Goal: Task Accomplishment & Management: Manage account settings

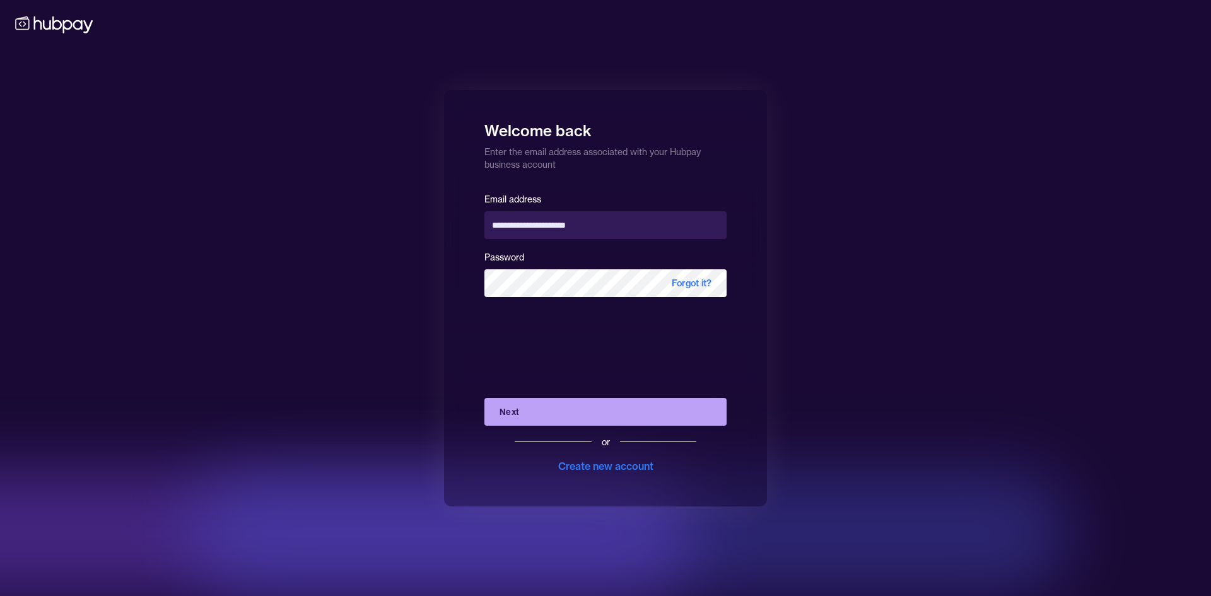
click at [591, 403] on button "Next" at bounding box center [605, 412] width 242 height 28
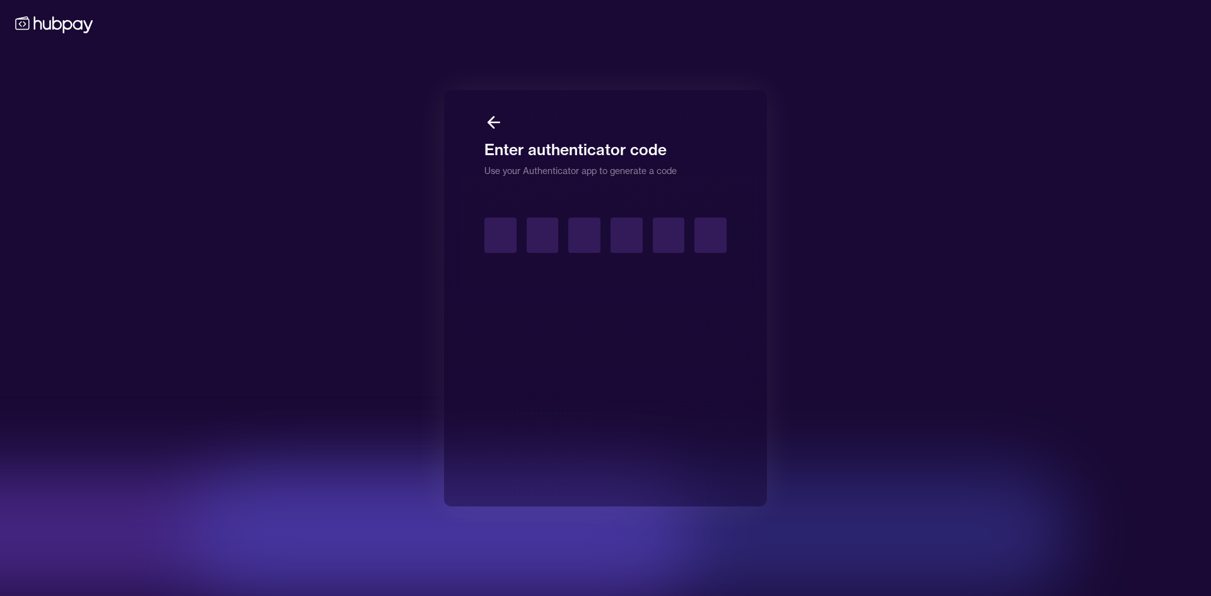
type input "*"
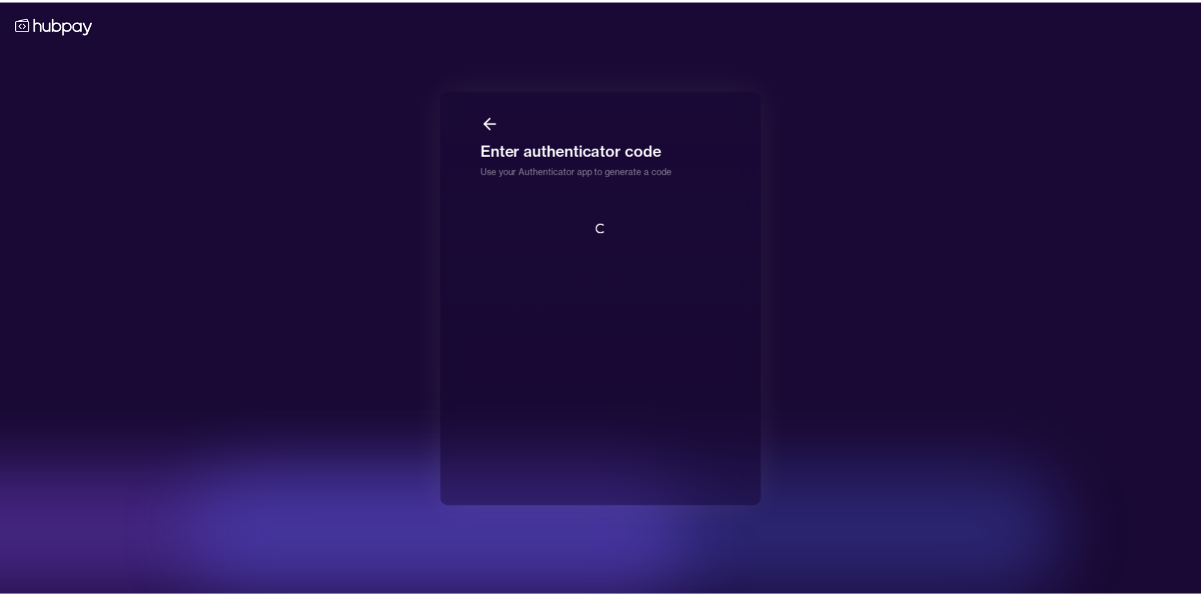
scroll to position [1, 0]
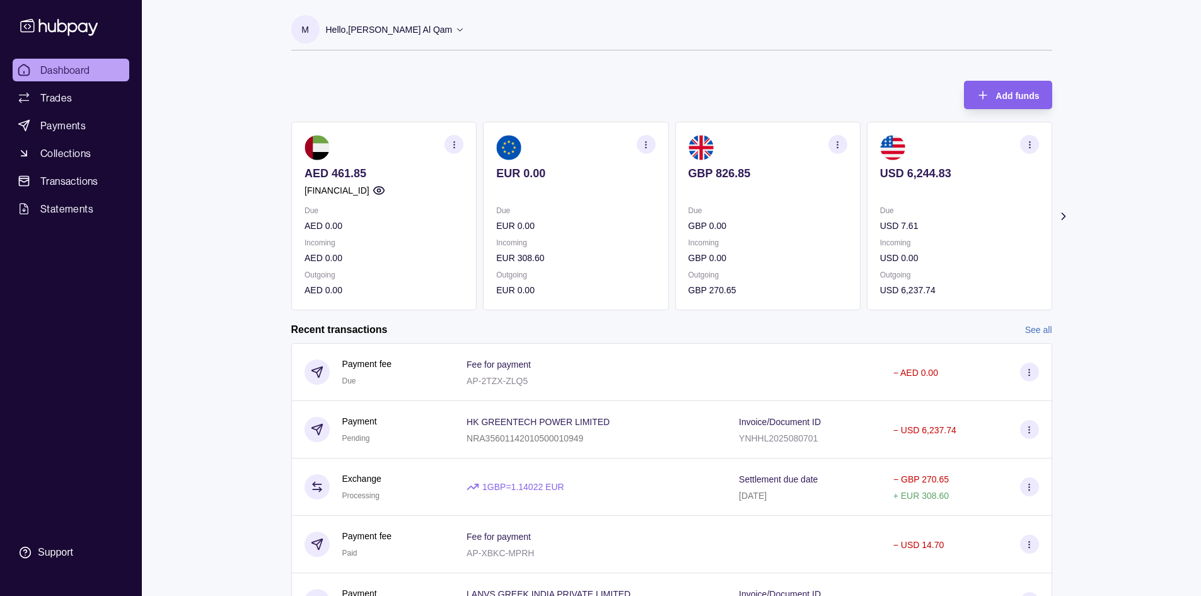
scroll to position [75, 0]
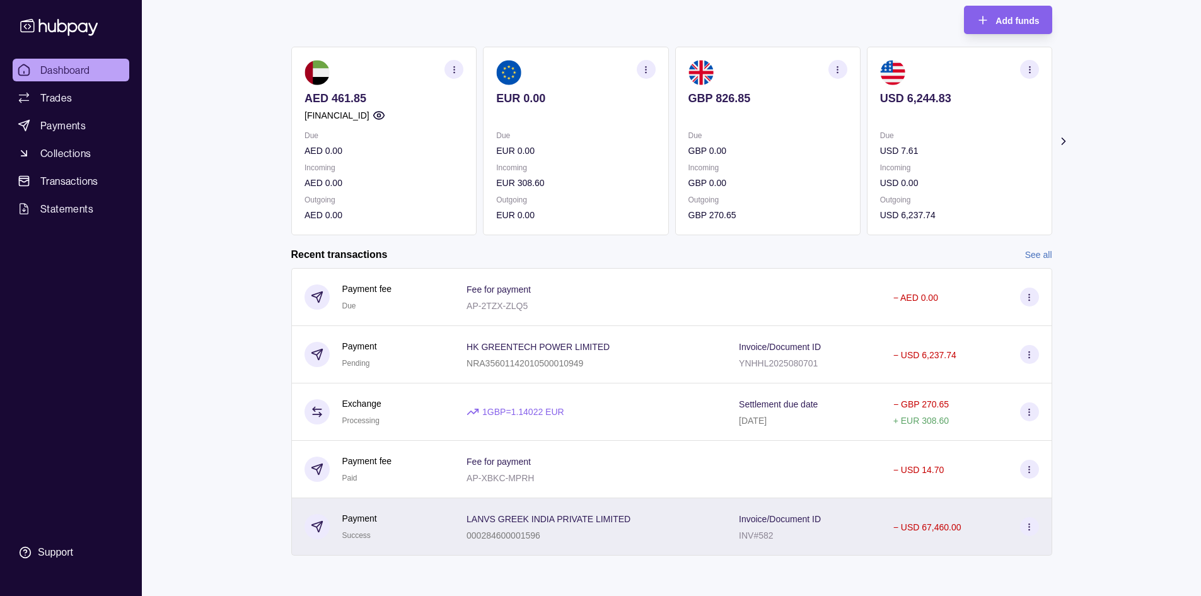
click at [1025, 526] on icon at bounding box center [1029, 526] width 9 height 9
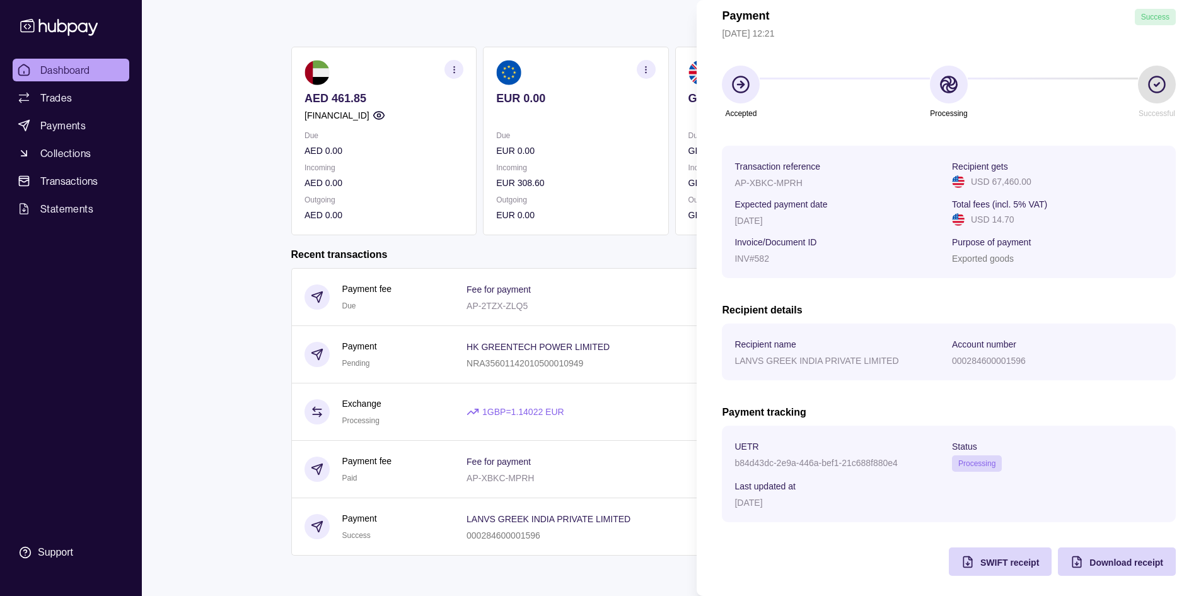
scroll to position [63, 0]
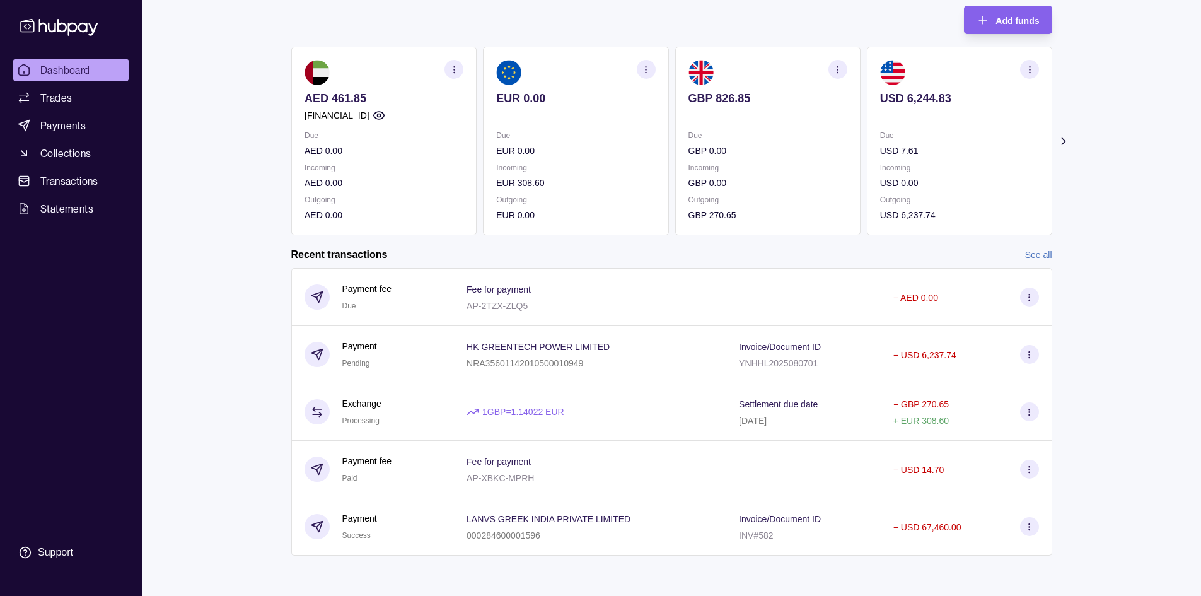
click at [560, 441] on html "Dashboard Trades Payments Collections Transactions Statements Support M Hello, …" at bounding box center [600, 260] width 1201 height 671
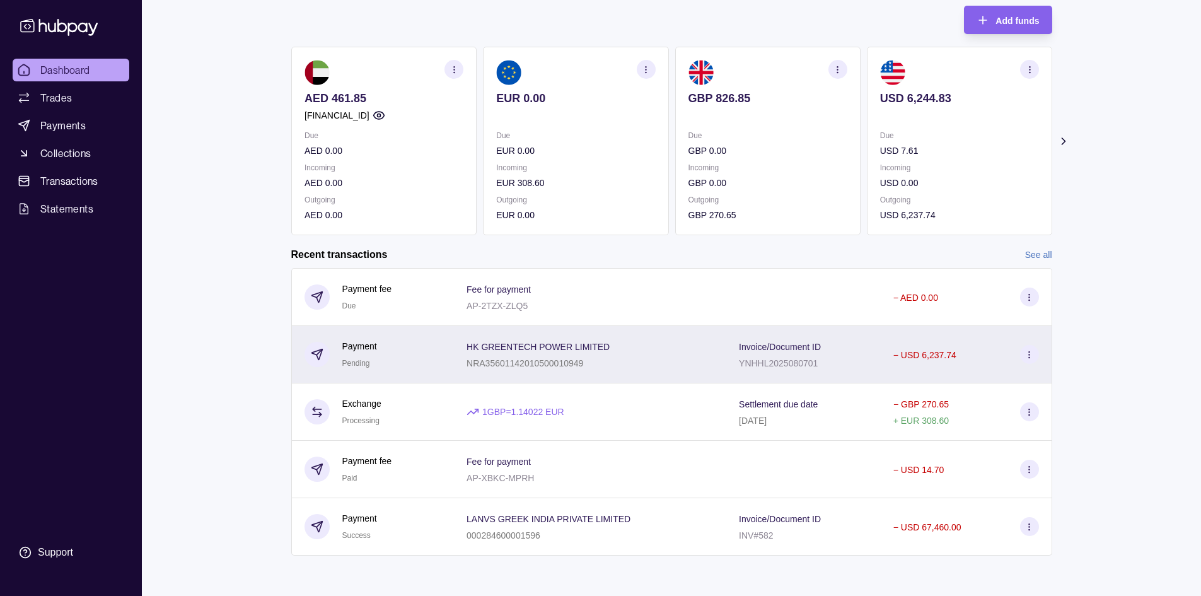
click at [984, 371] on div "− USD 6,237.74" at bounding box center [967, 354] width 172 height 57
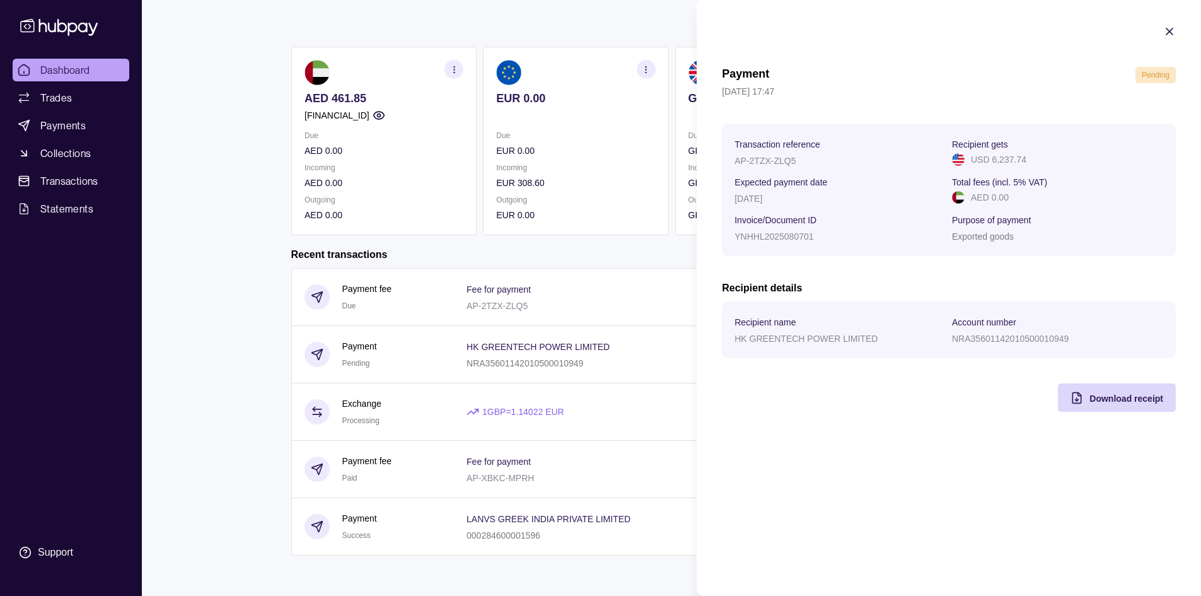
click at [594, 240] on html "Dashboard Trades Payments Collections Transactions Statements Support M Hello, …" at bounding box center [600, 260] width 1201 height 671
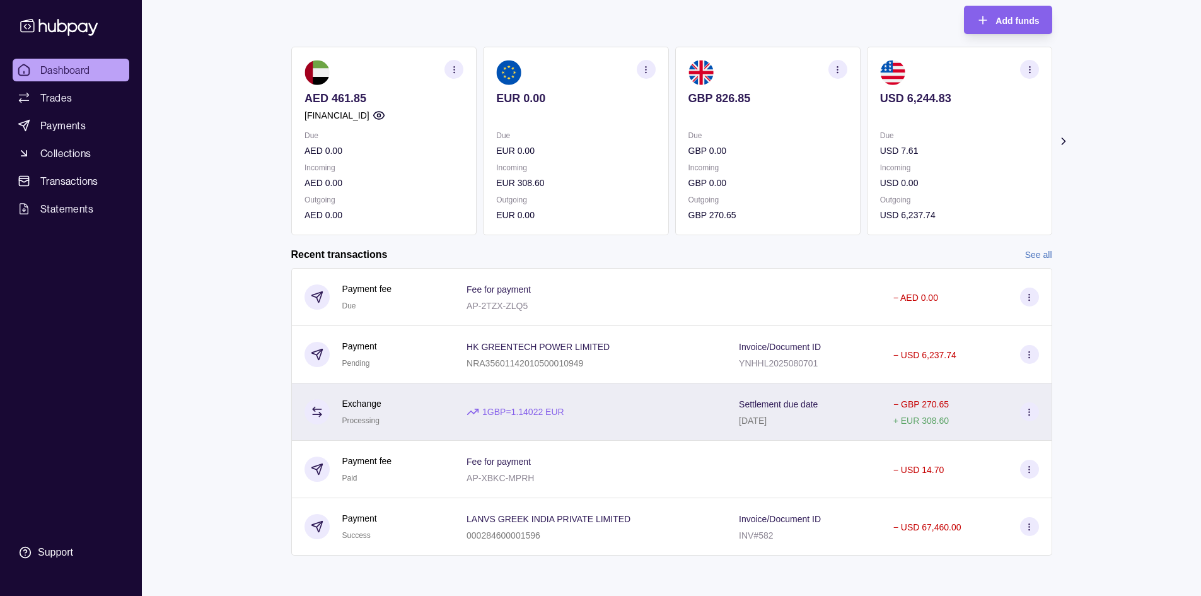
click at [929, 421] on p "+ EUR 308.60" at bounding box center [921, 421] width 55 height 10
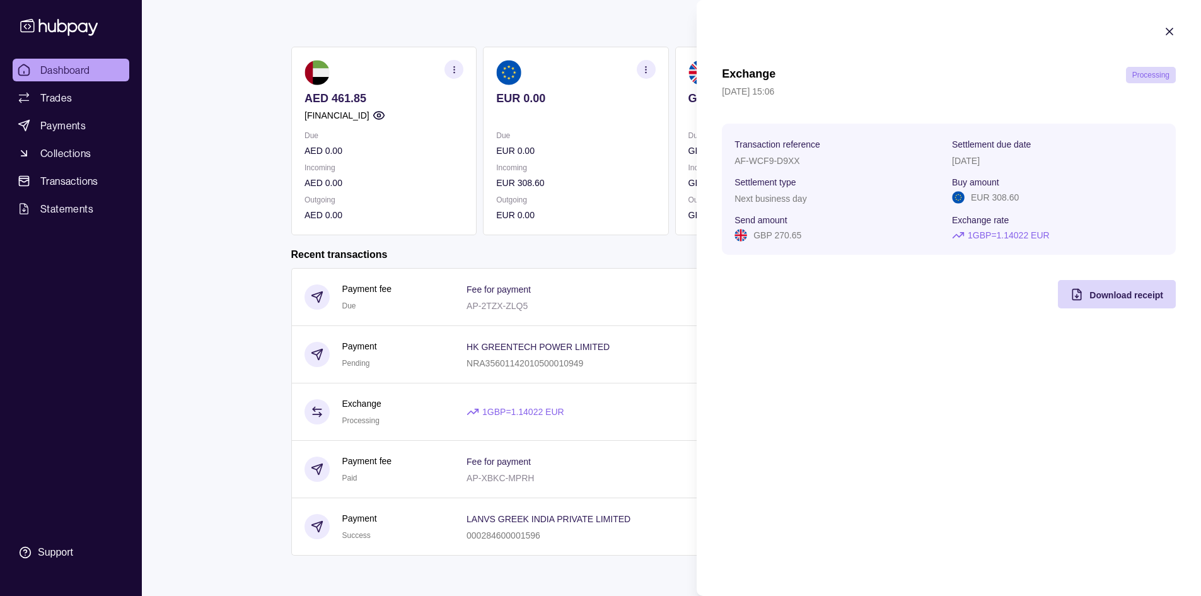
click at [627, 453] on html "Dashboard Trades Payments Collections Transactions Statements Support M Hello, …" at bounding box center [600, 260] width 1201 height 671
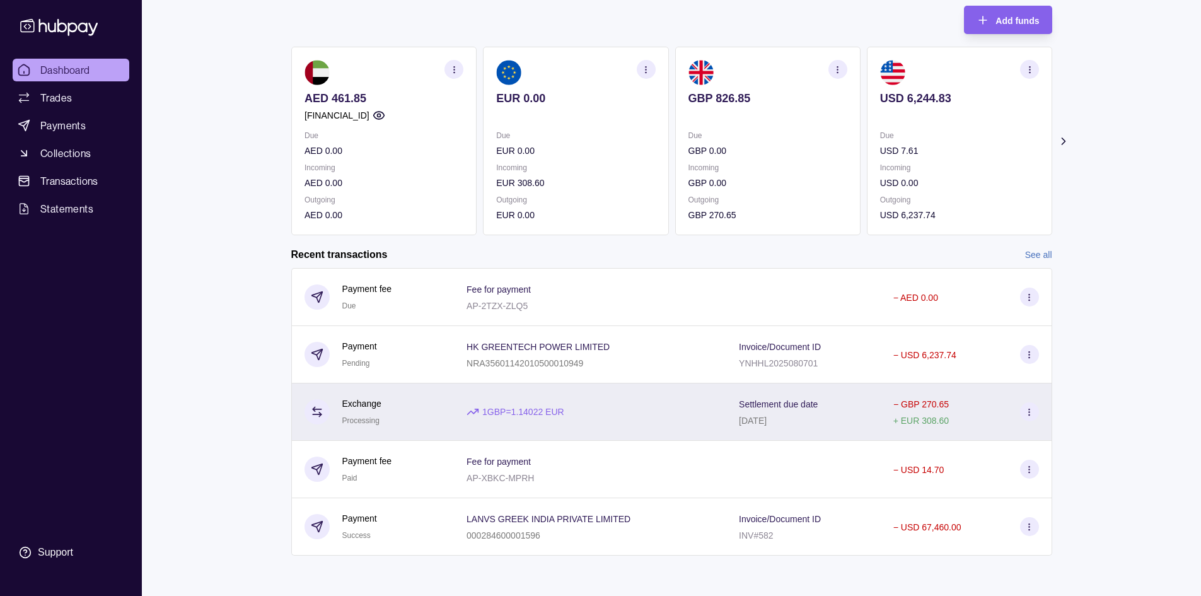
click at [1033, 416] on icon at bounding box center [1029, 411] width 9 height 9
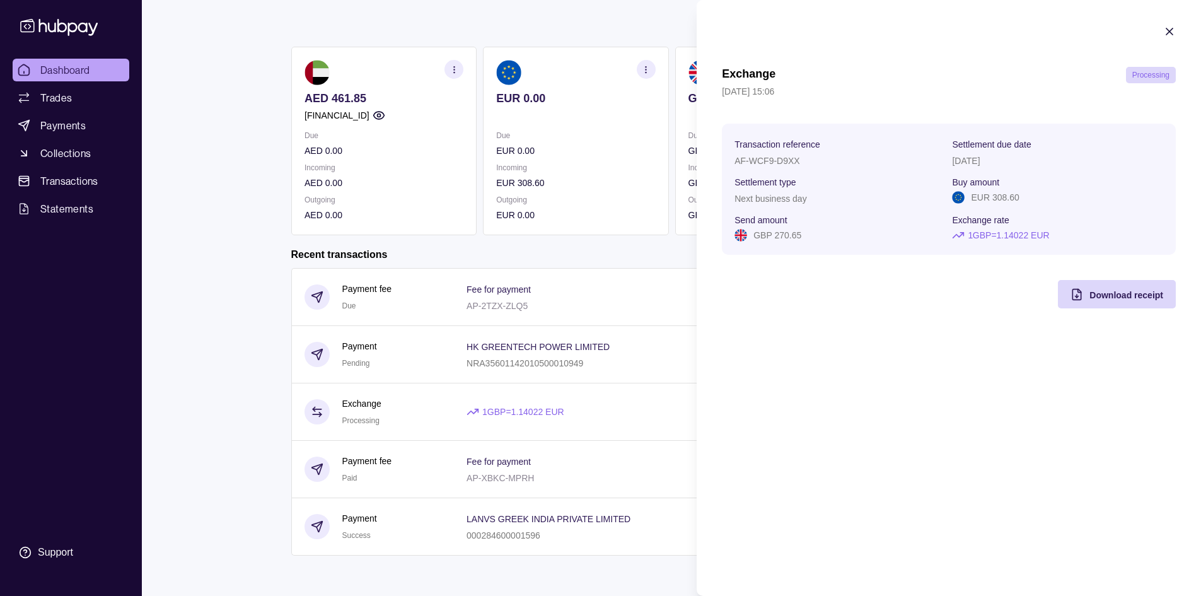
click at [659, 253] on html "Dashboard Trades Payments Collections Transactions Statements Support M Hello, …" at bounding box center [600, 260] width 1201 height 671
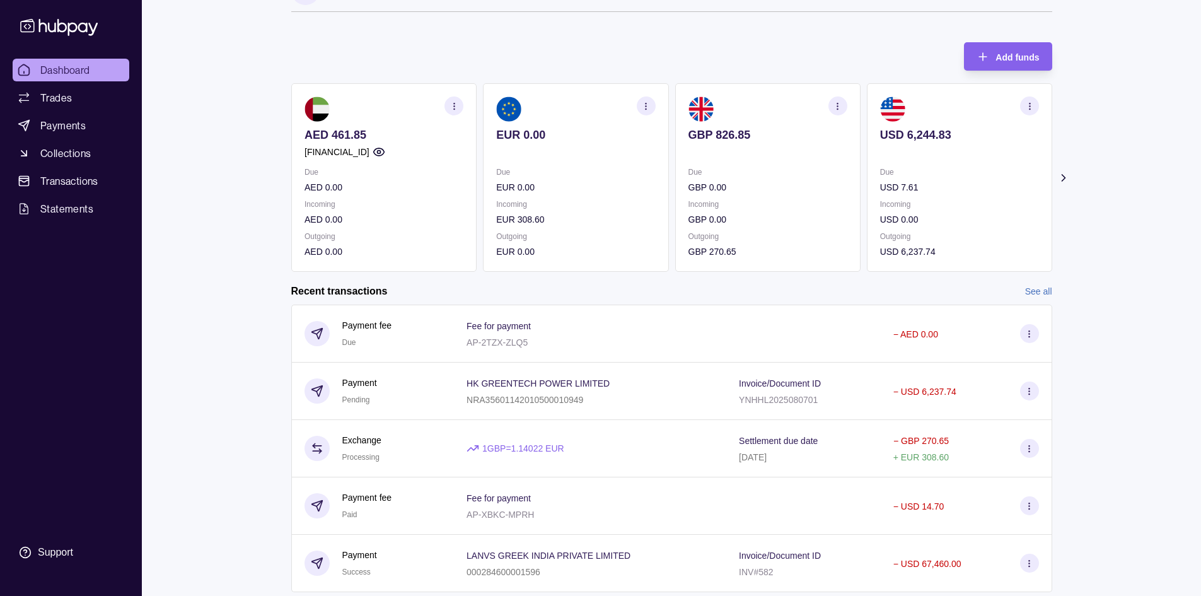
scroll to position [0, 0]
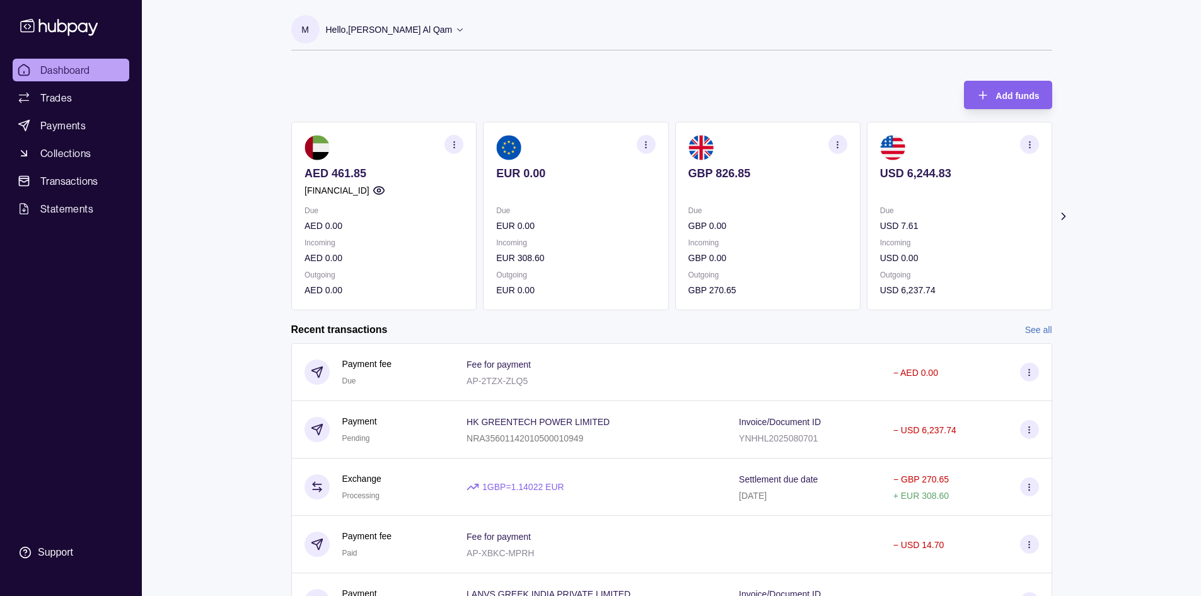
click at [1061, 215] on icon at bounding box center [1063, 216] width 13 height 13
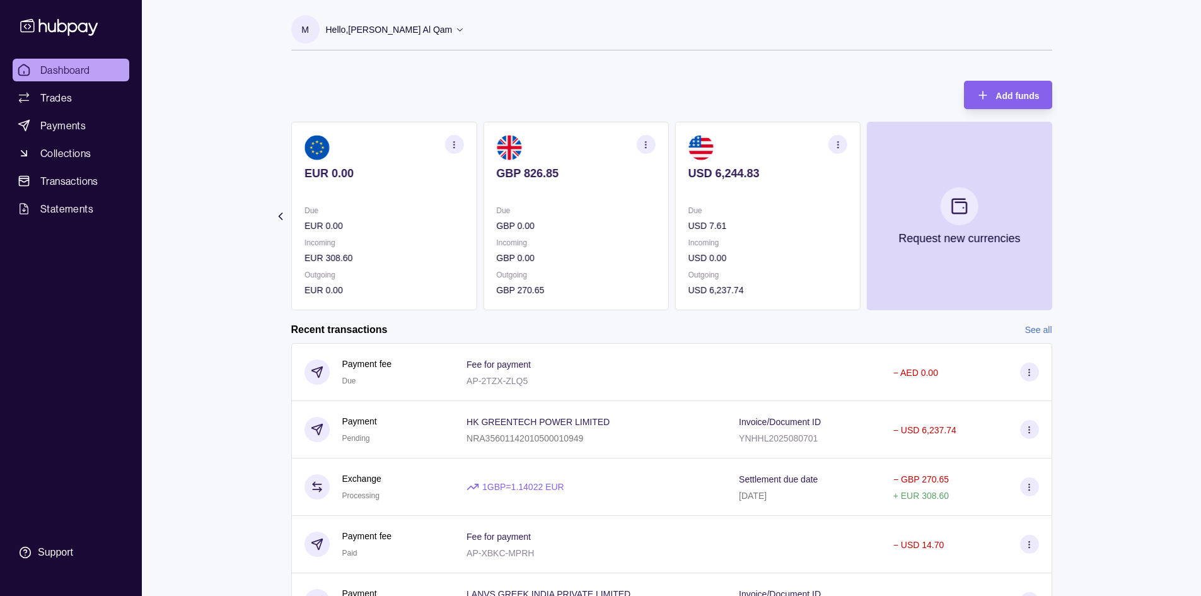
click at [269, 220] on section "Add funds AED 461.85 [FINANCIAL_ID] Due AED 0.00 Incoming AED 0.00 Outgoing AED…" at bounding box center [672, 362] width 812 height 588
click at [1042, 321] on section "Add funds AED 461.85 [FINANCIAL_ID] Due AED 0.00 Incoming AED 0.00 Outgoing AED…" at bounding box center [672, 362] width 812 height 588
click at [1040, 332] on link "See all" at bounding box center [1038, 330] width 27 height 14
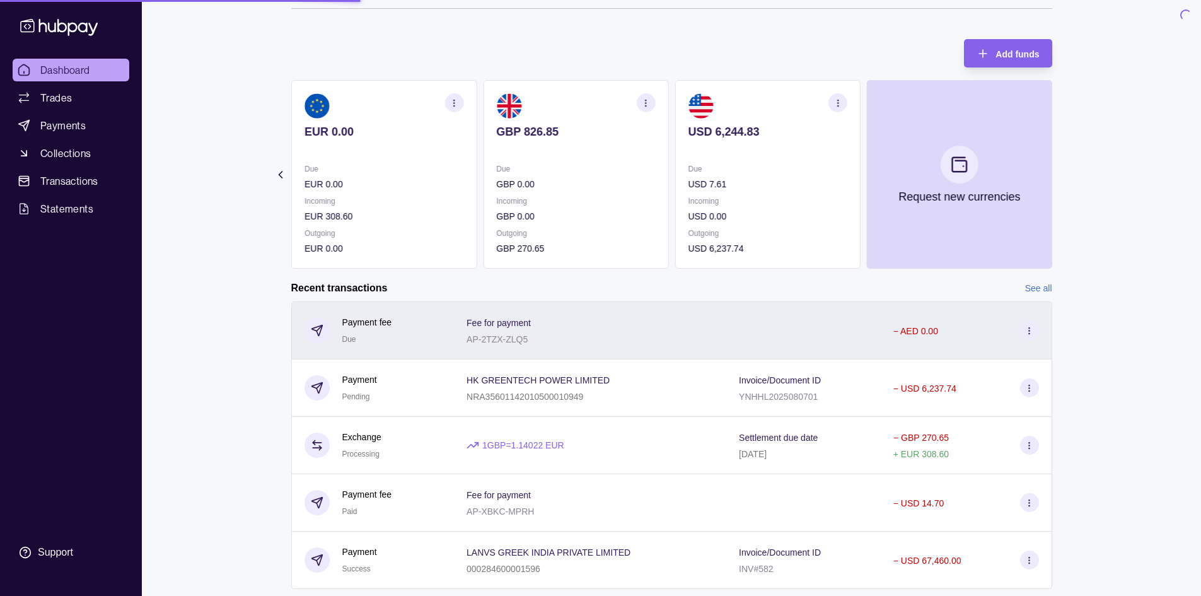
scroll to position [75, 0]
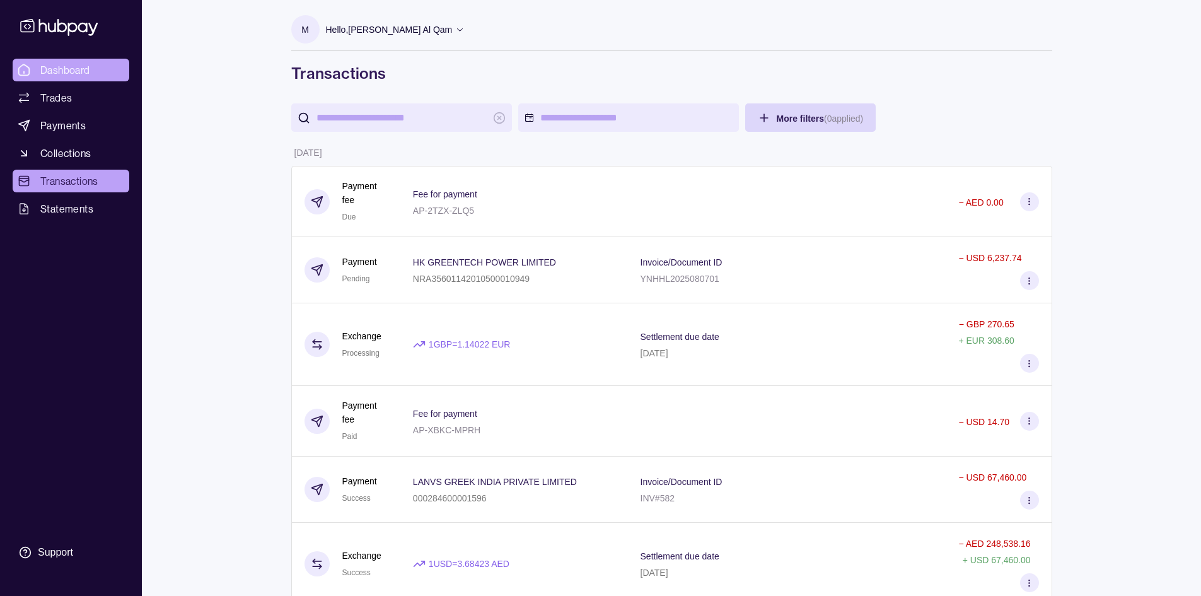
click at [57, 73] on span "Dashboard" at bounding box center [65, 69] width 50 height 15
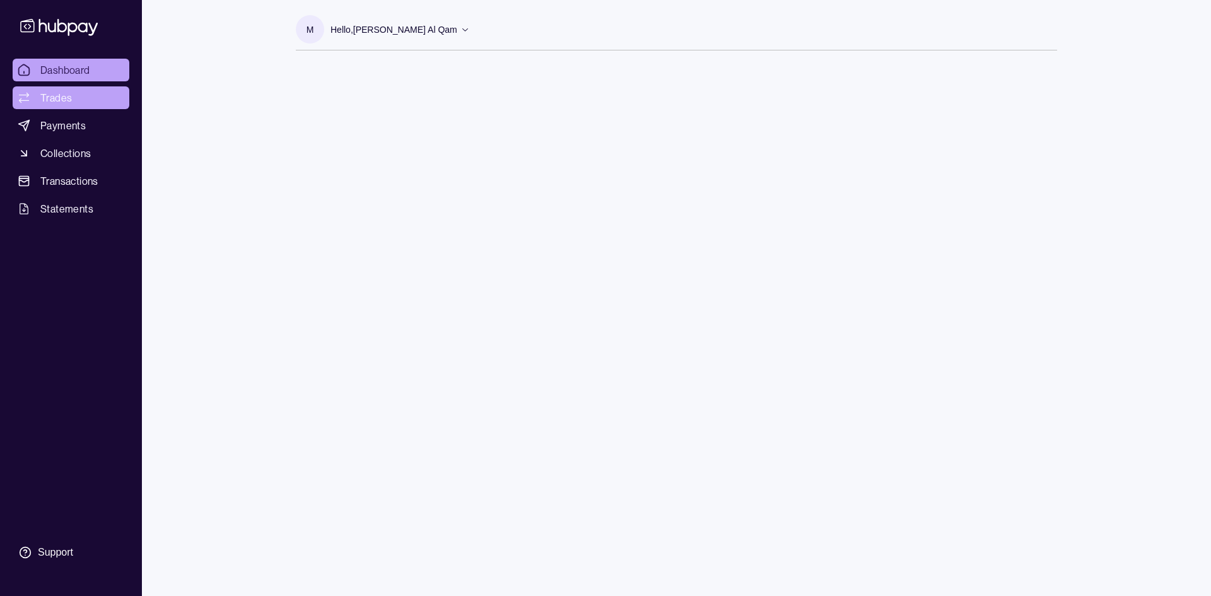
click at [83, 99] on link "Trades" at bounding box center [71, 97] width 117 height 23
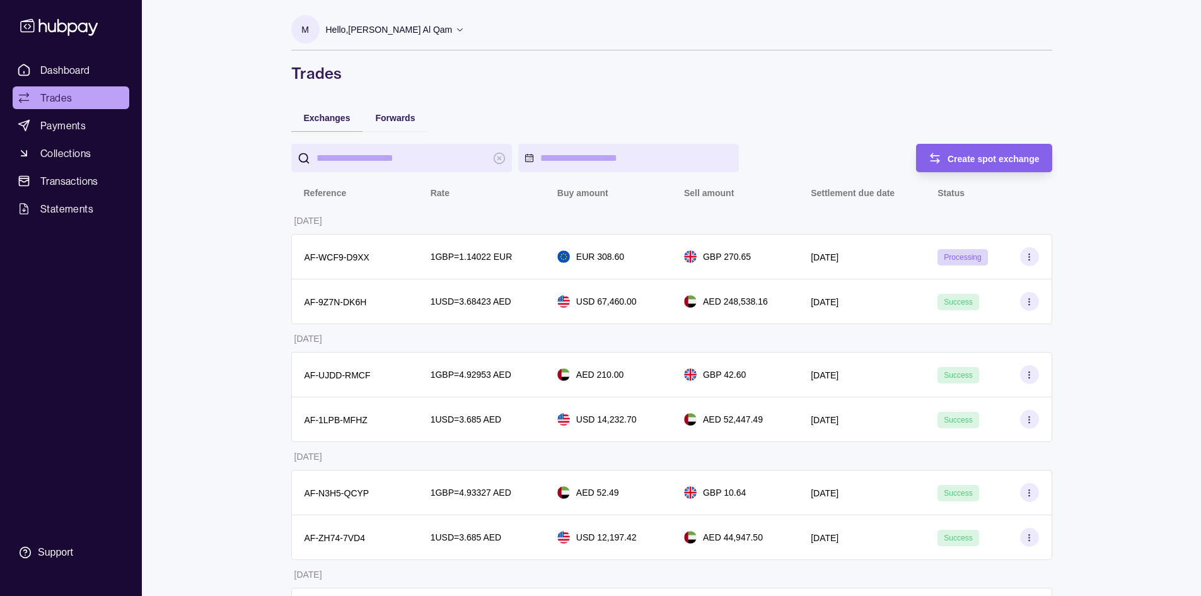
click at [383, 127] on div "Forwards" at bounding box center [395, 117] width 65 height 28
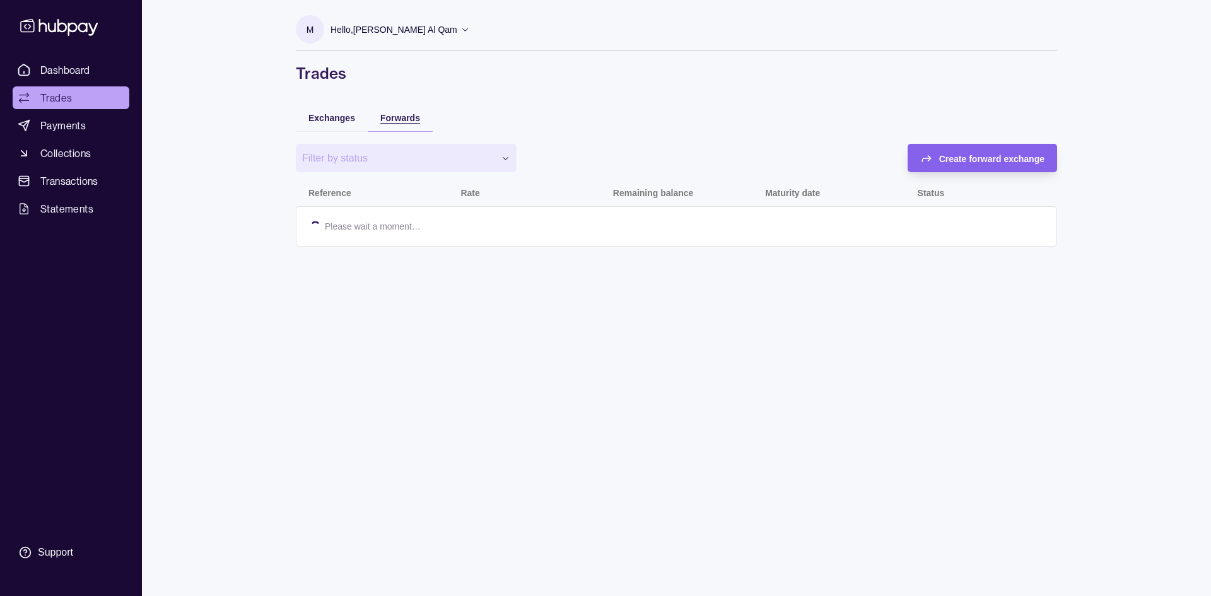
click at [400, 115] on span "Forwards" at bounding box center [400, 118] width 40 height 10
click at [1026, 170] on div "Create forward exchange" at bounding box center [972, 158] width 143 height 28
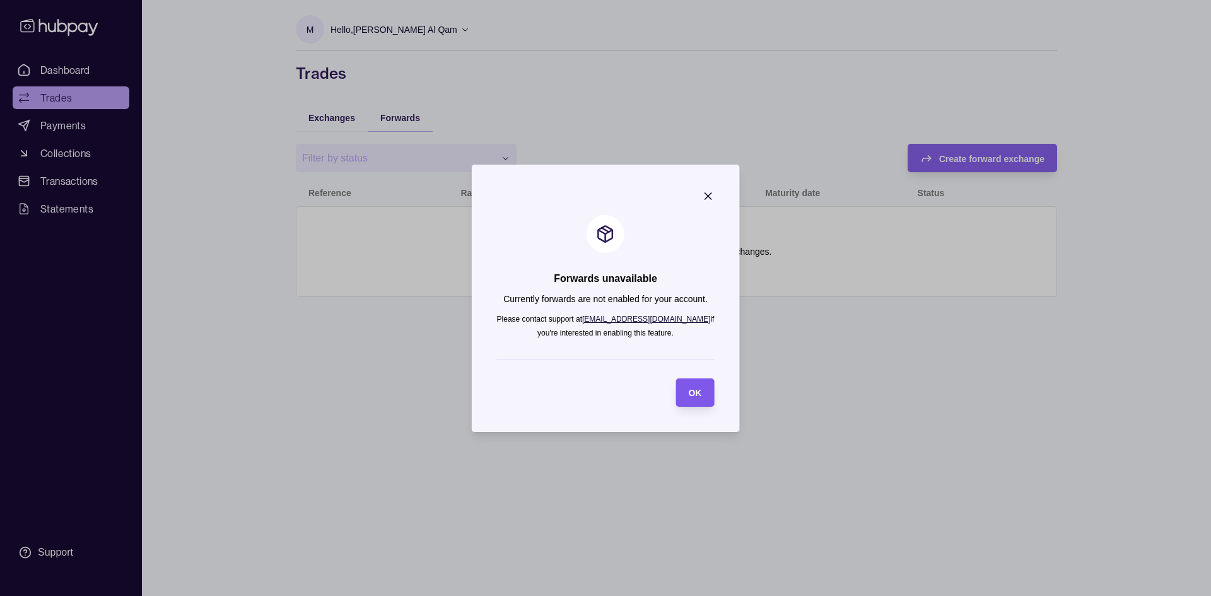
click at [672, 399] on div "OK" at bounding box center [685, 392] width 32 height 28
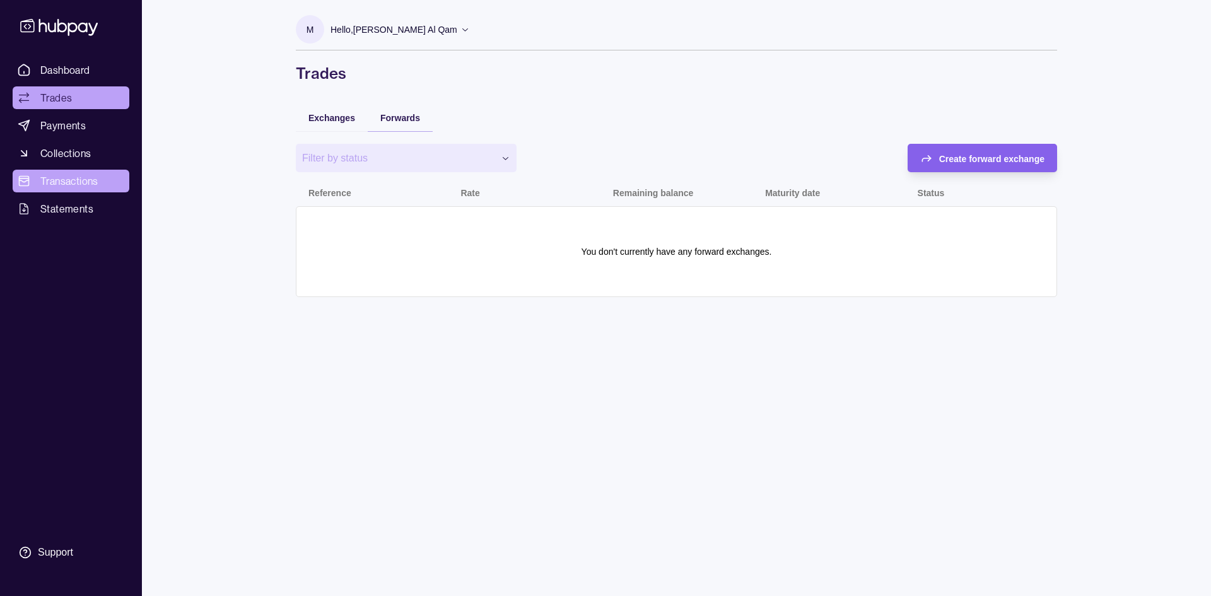
click at [83, 190] on link "Transactions" at bounding box center [71, 181] width 117 height 23
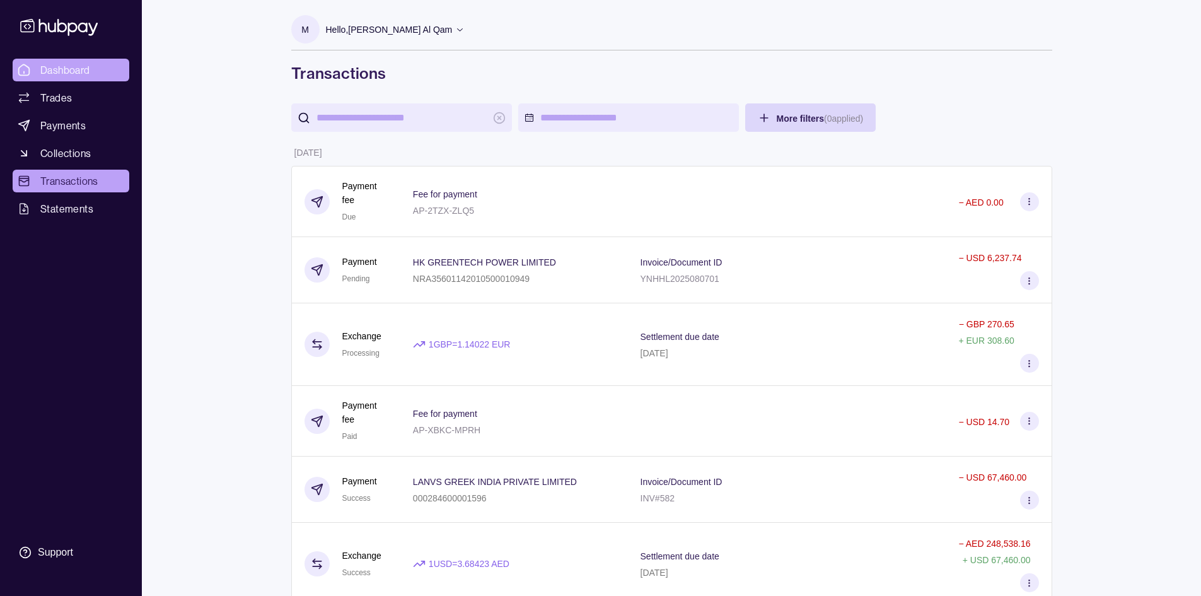
click at [54, 64] on span "Dashboard" at bounding box center [65, 69] width 50 height 15
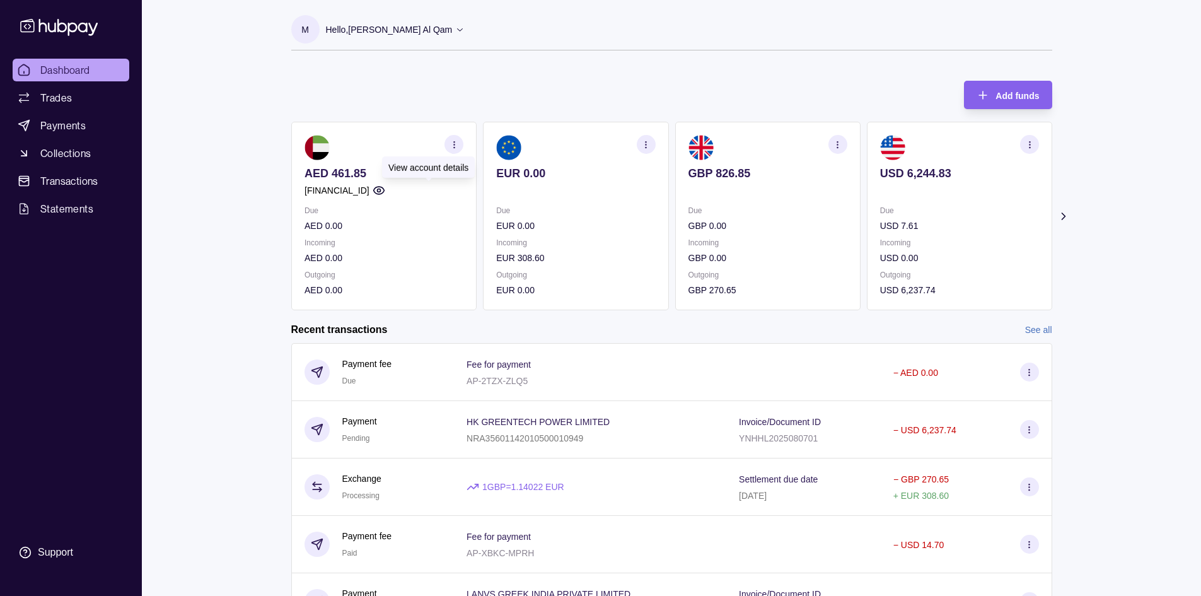
click at [380, 192] on circle "button" at bounding box center [378, 190] width 3 height 3
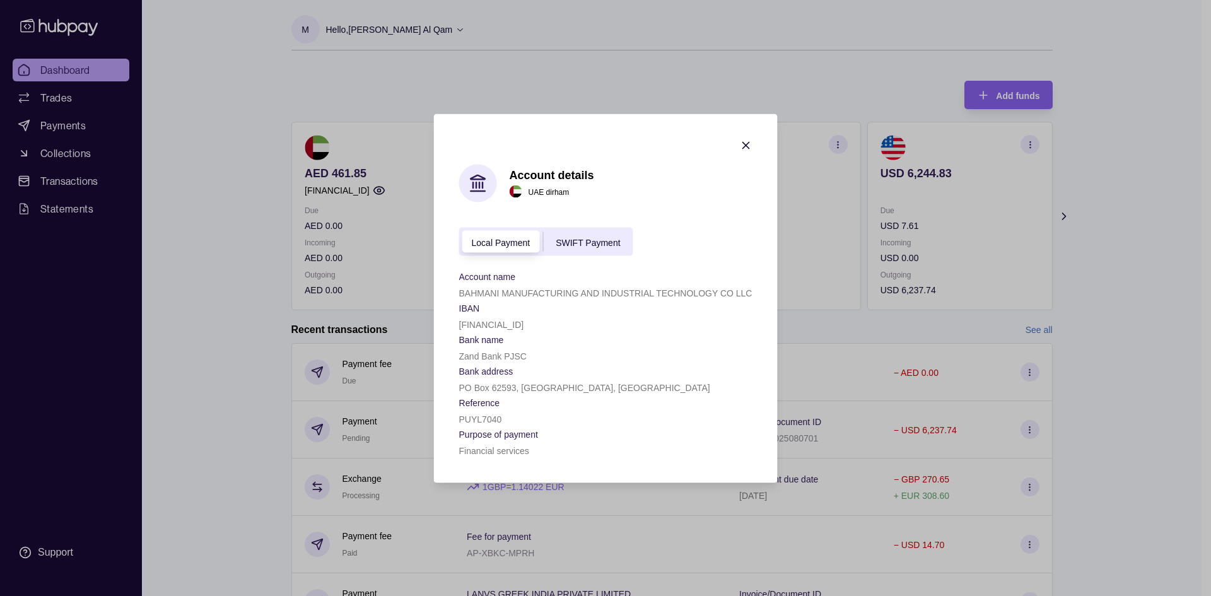
click at [498, 355] on p "Zand Bank PJSC" at bounding box center [492, 356] width 67 height 10
copy p "Zand Bank PJSC"
click at [743, 146] on icon "button" at bounding box center [745, 145] width 13 height 13
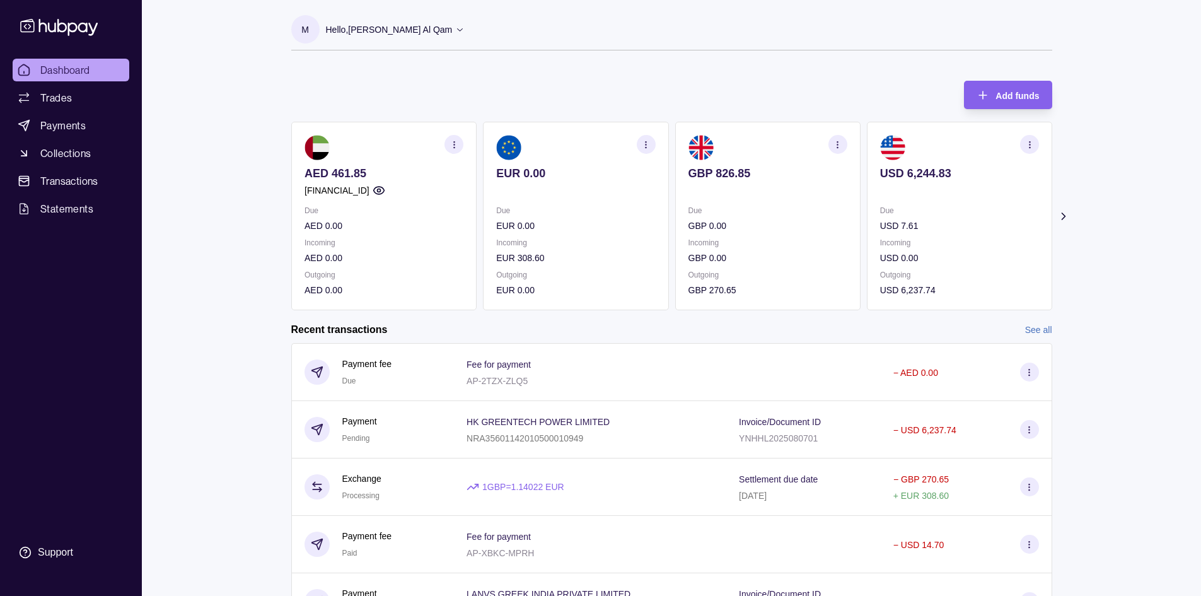
click at [63, 78] on link "Dashboard" at bounding box center [71, 70] width 117 height 23
click at [64, 121] on span "Payments" at bounding box center [62, 125] width 45 height 15
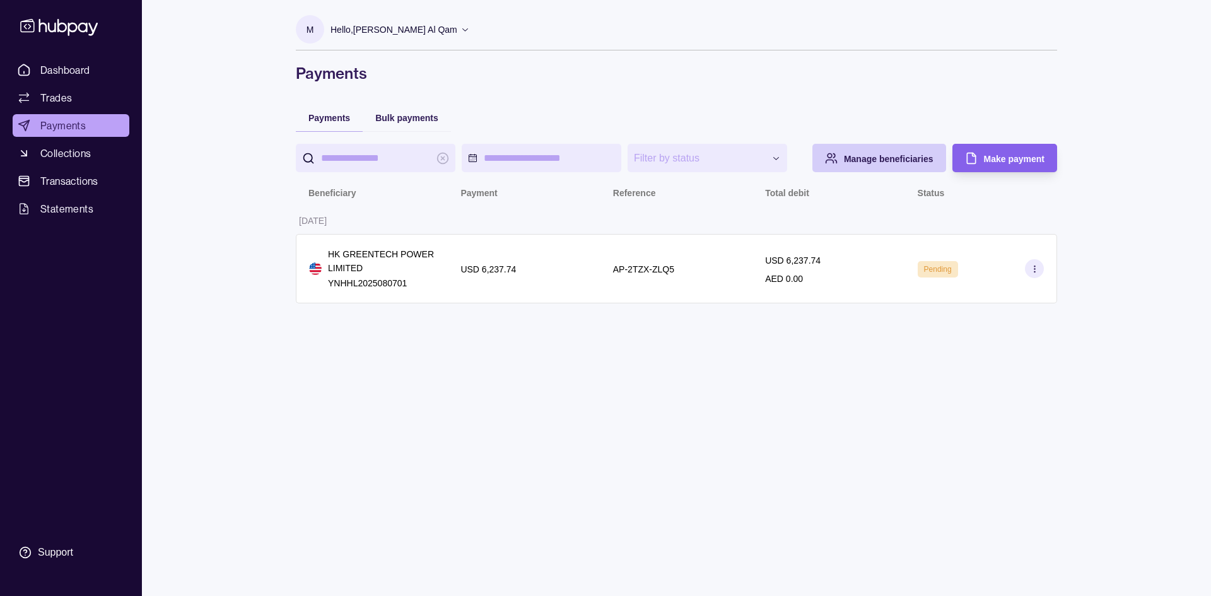
click at [886, 161] on span "Manage beneficiaries" at bounding box center [889, 159] width 90 height 10
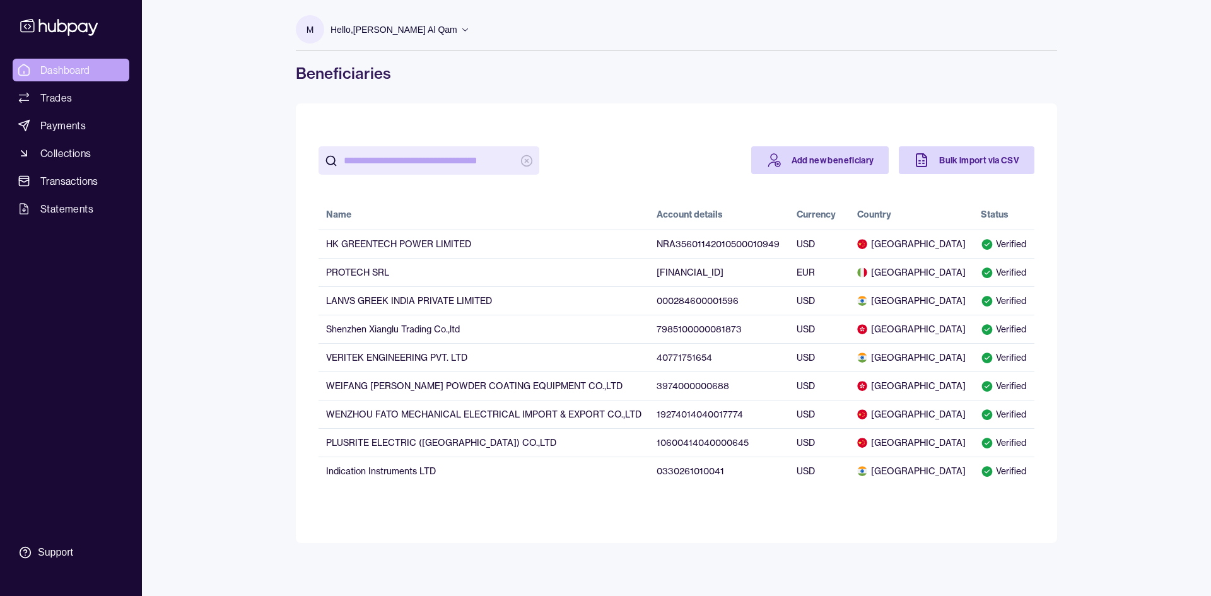
click at [59, 70] on span "Dashboard" at bounding box center [65, 69] width 50 height 15
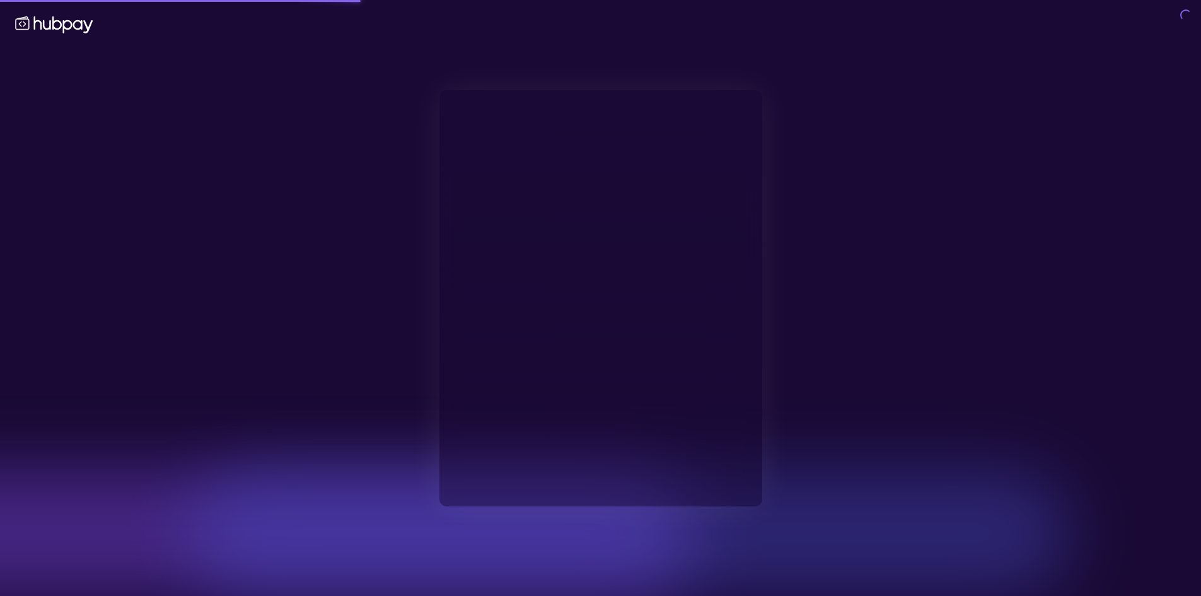
type input "**********"
